Goal: Check status

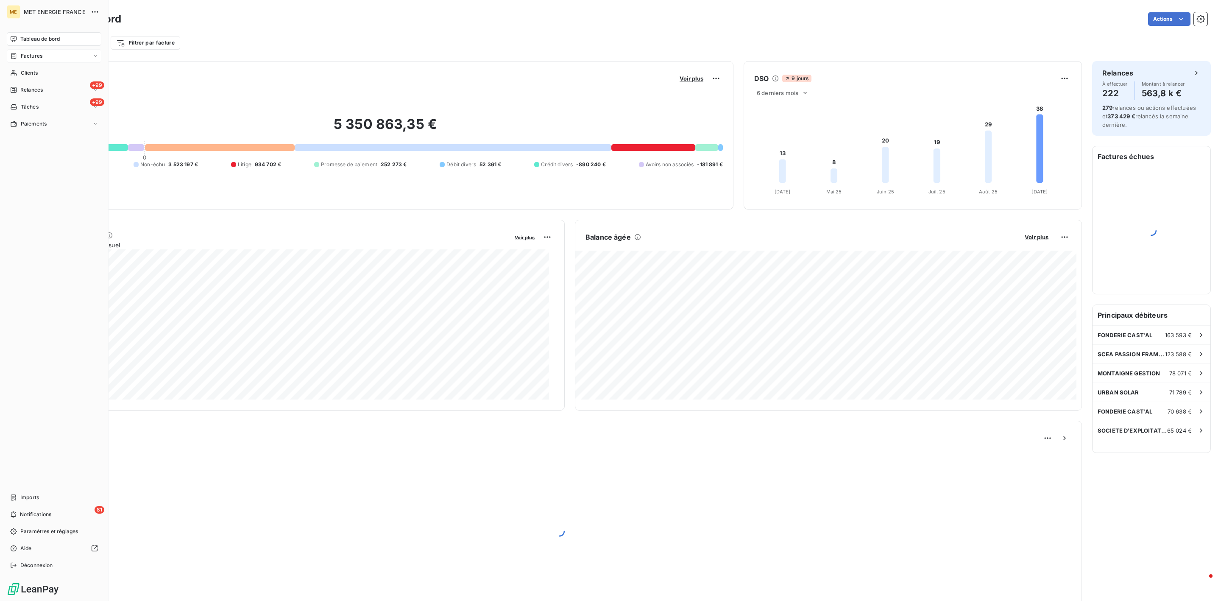
click at [20, 60] on div "Factures" at bounding box center [54, 56] width 95 height 14
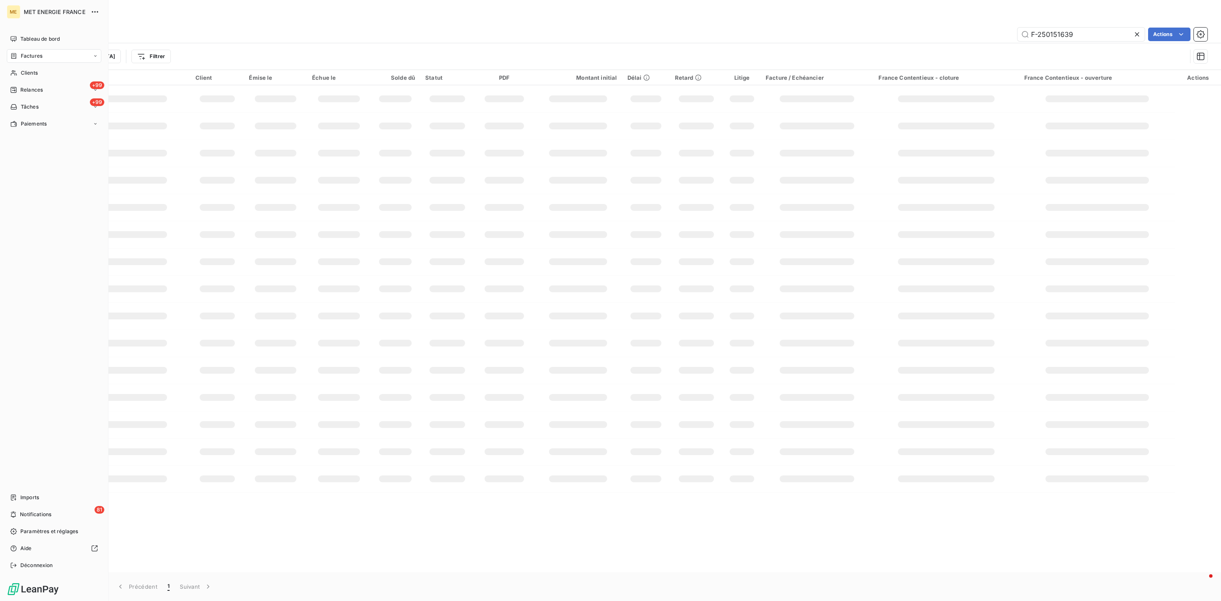
click at [50, 60] on div "Factures" at bounding box center [54, 56] width 95 height 14
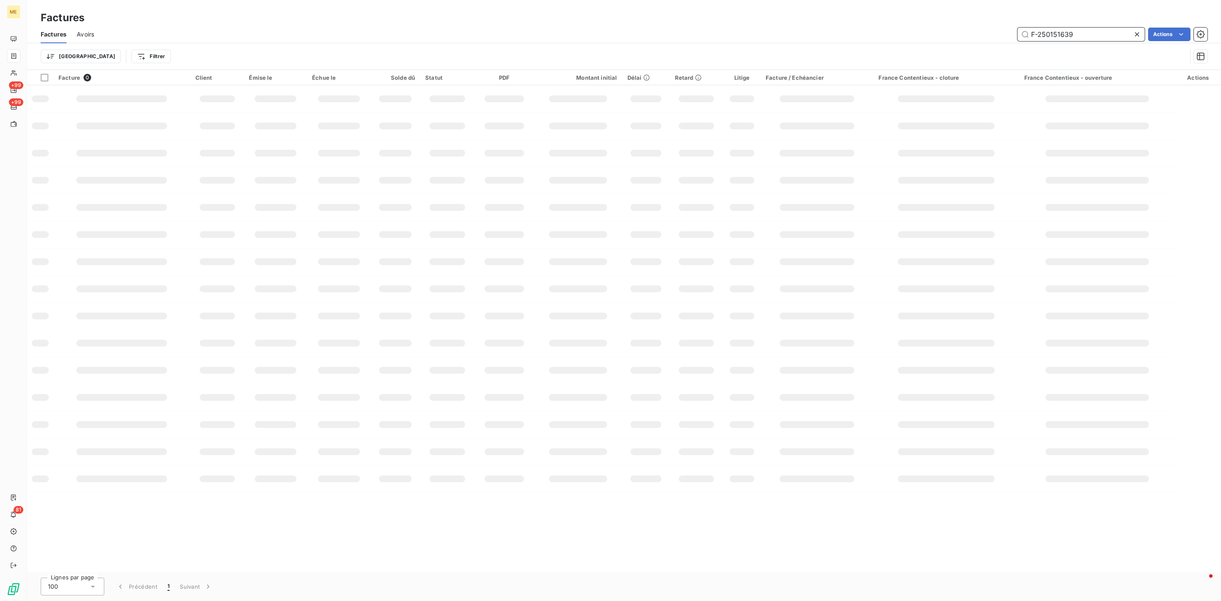
drag, startPoint x: 1068, startPoint y: 30, endPoint x: 838, endPoint y: 19, distance: 230.5
click at [905, 20] on div "Factures Factures Avoirs F-250151639 Actions Trier Filtrer" at bounding box center [624, 35] width 1194 height 70
paste input "4487"
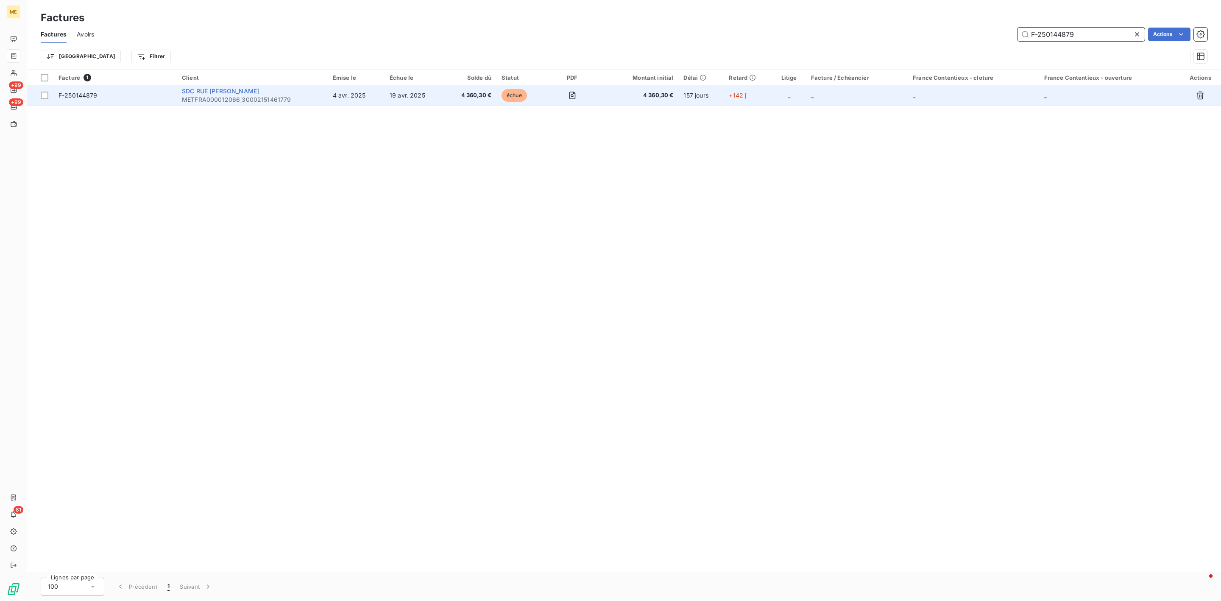
type input "F-250144879"
click at [259, 92] on span "SDC RUE [PERSON_NAME]" at bounding box center [220, 90] width 77 height 7
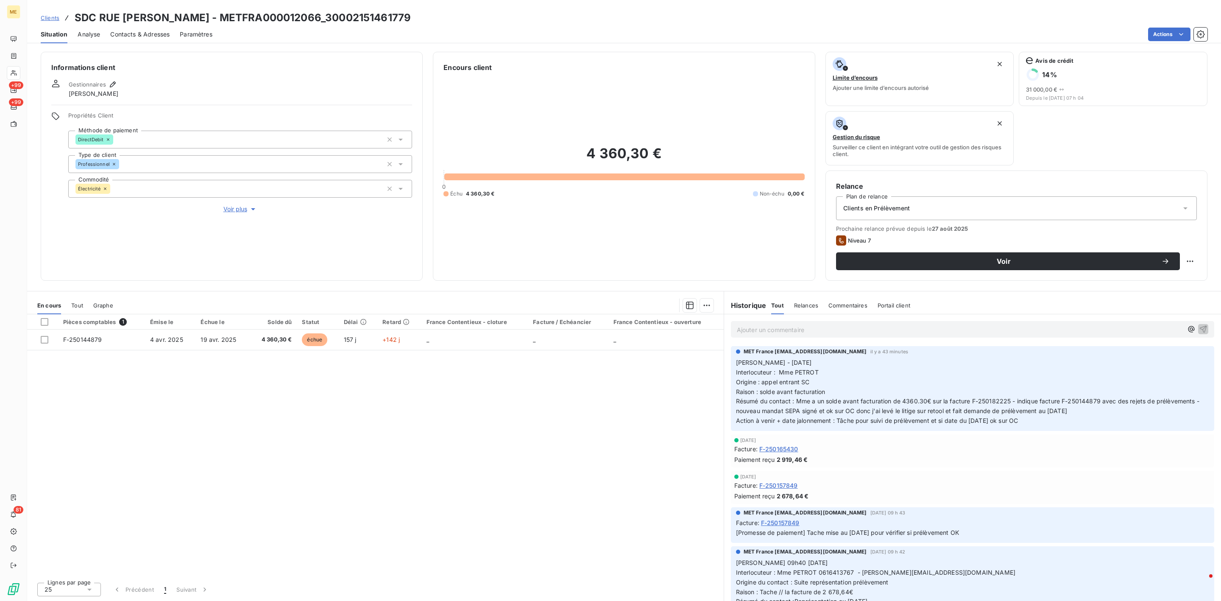
click at [232, 205] on span "Voir plus" at bounding box center [240, 209] width 34 height 8
